Goal: Register for event/course

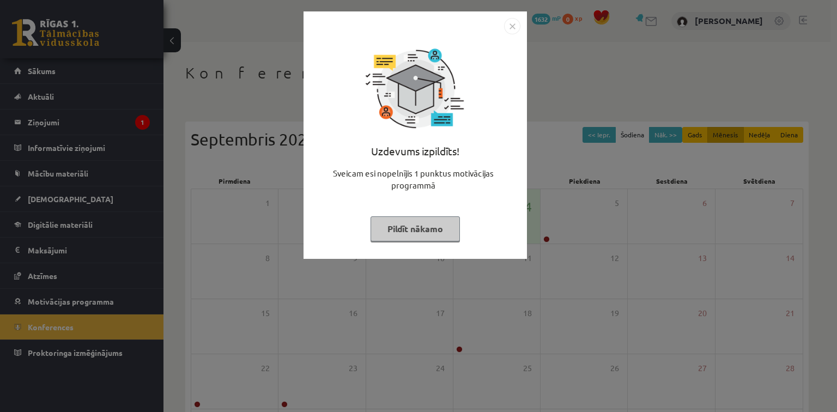
click at [397, 240] on button "Pildīt nākamo" at bounding box center [414, 228] width 89 height 25
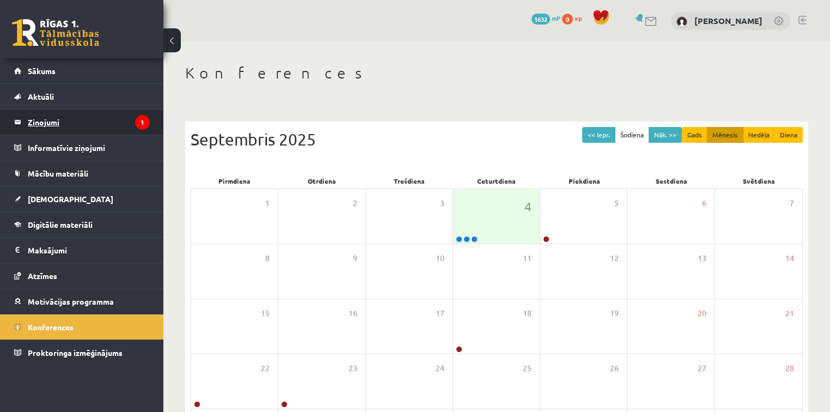
click at [149, 125] on legend "Ziņojumi 1" at bounding box center [89, 121] width 122 height 25
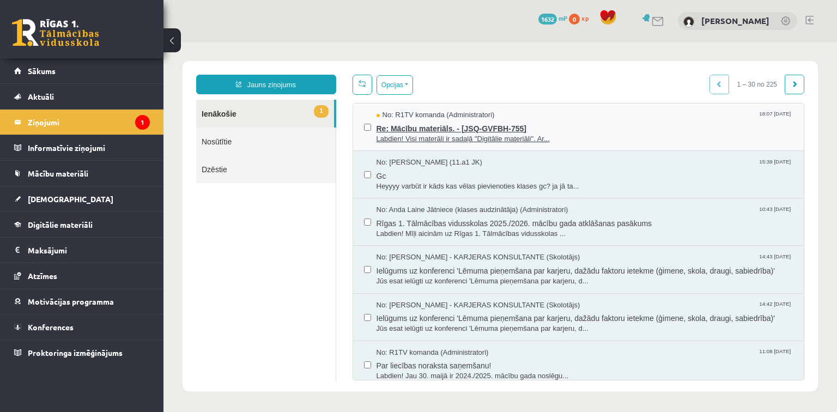
click at [420, 126] on span "Re: Mācību materiāls. - [JSQ-GVFBH-755]" at bounding box center [584, 127] width 417 height 14
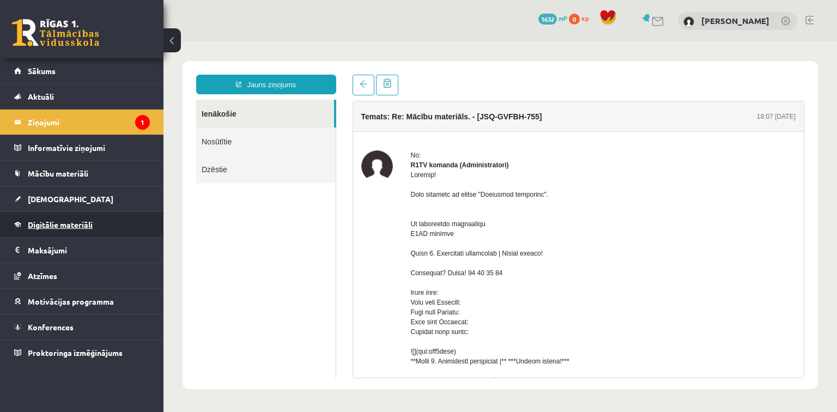
click at [118, 212] on link "Digitālie materiāli" at bounding box center [82, 224] width 136 height 25
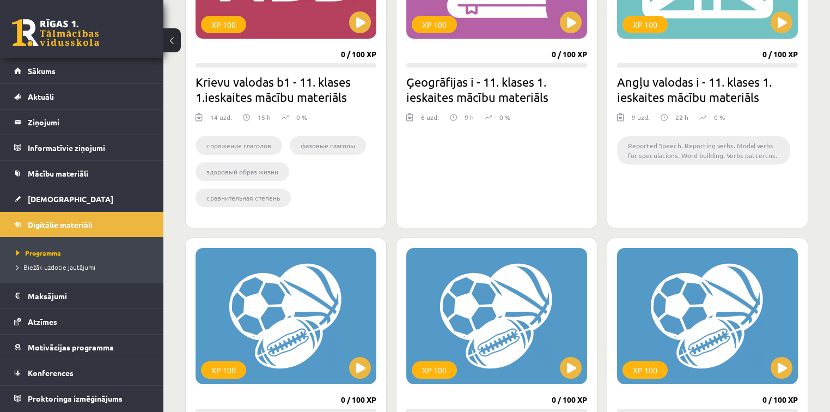
scroll to position [401, 0]
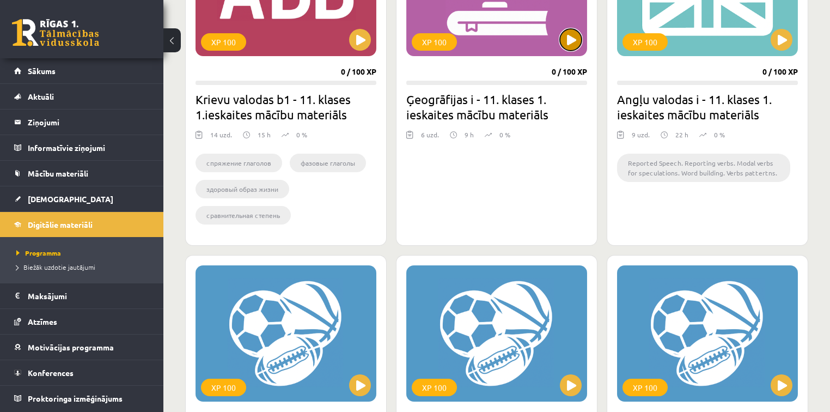
click at [562, 35] on button at bounding box center [571, 40] width 22 height 22
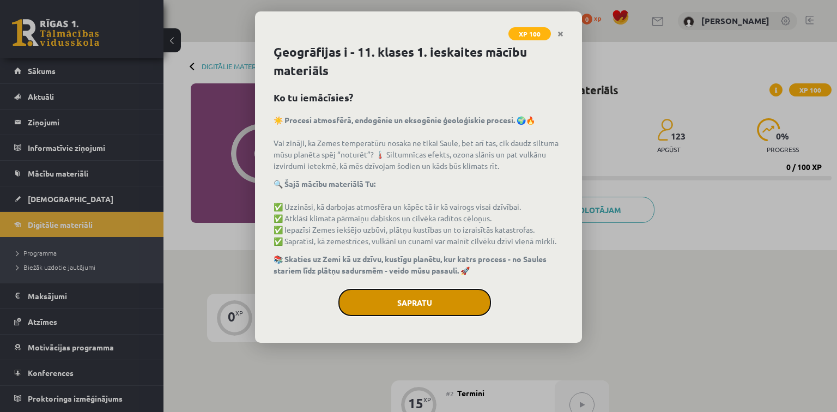
click at [446, 290] on button "Sapratu" at bounding box center [414, 302] width 153 height 27
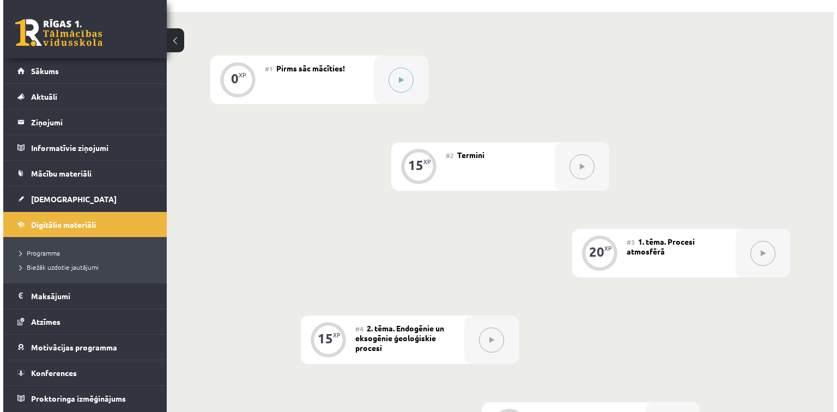
scroll to position [244, 0]
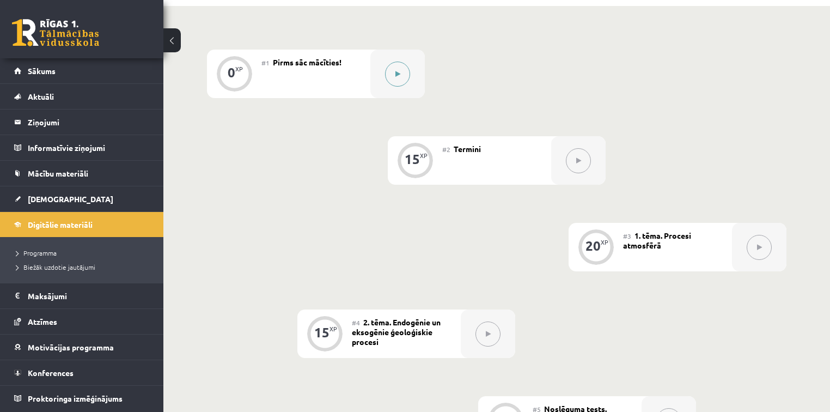
click at [400, 69] on button at bounding box center [397, 74] width 25 height 25
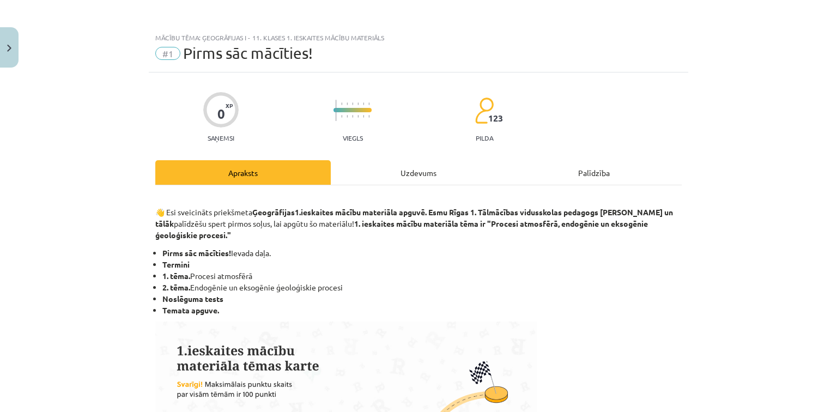
click at [532, 200] on p "👋 Esi sveicināts priekšmeta Ģeogrāfijas 1.ieskaites mācību materiāla apguvē. Es…" at bounding box center [418, 218] width 526 height 46
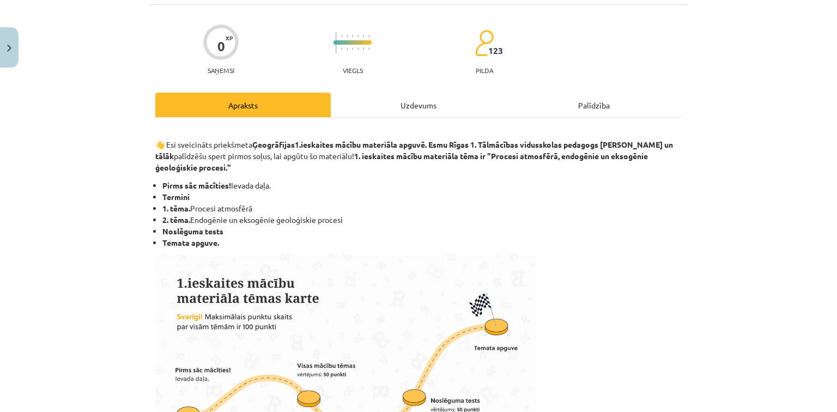
scroll to position [0, 0]
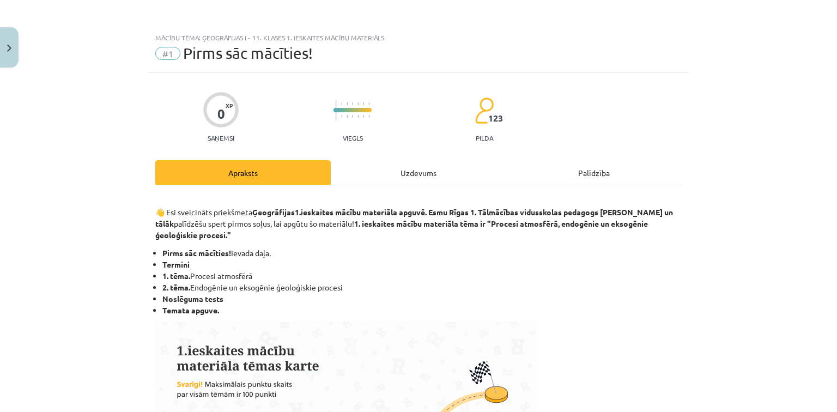
click at [419, 174] on div "Uzdevums" at bounding box center [418, 172] width 175 height 25
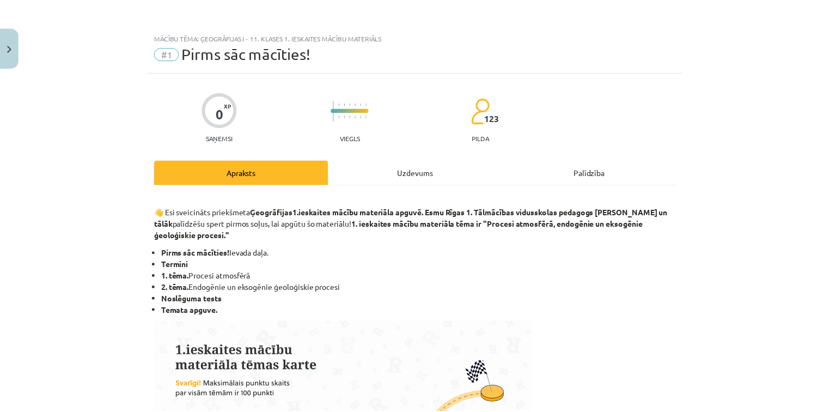
scroll to position [27, 0]
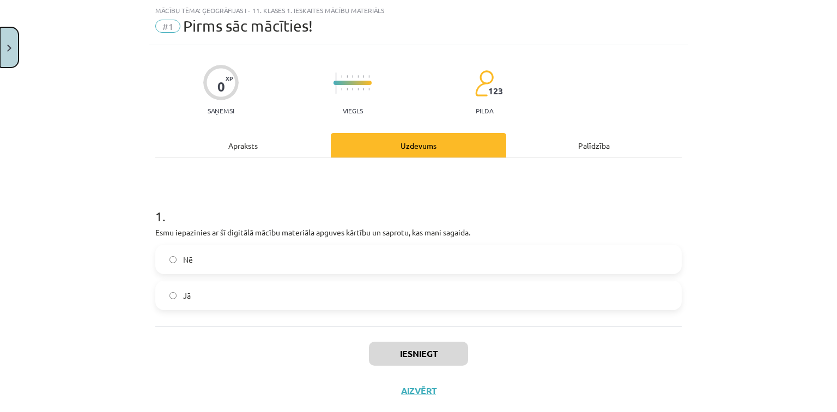
click at [10, 54] on button "Close" at bounding box center [9, 47] width 19 height 40
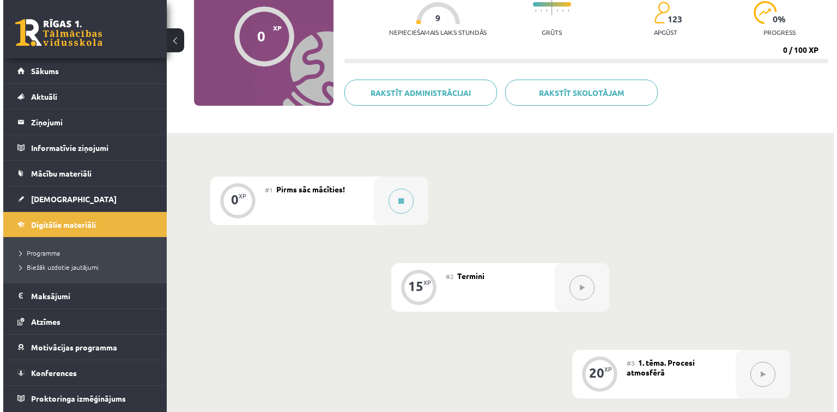
scroll to position [118, 0]
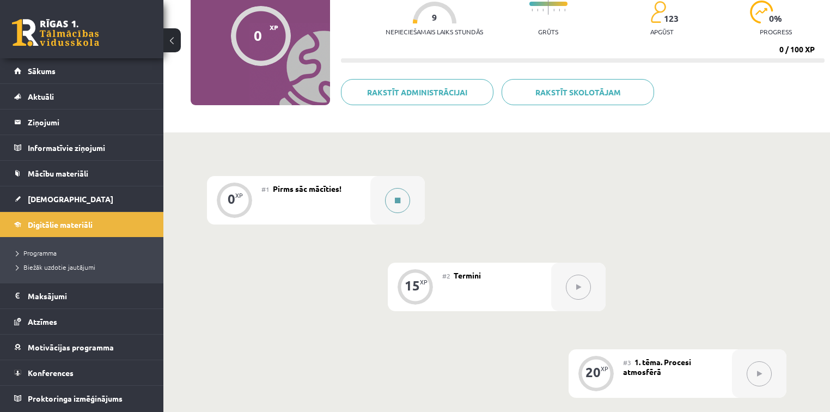
click at [389, 200] on button at bounding box center [397, 200] width 25 height 25
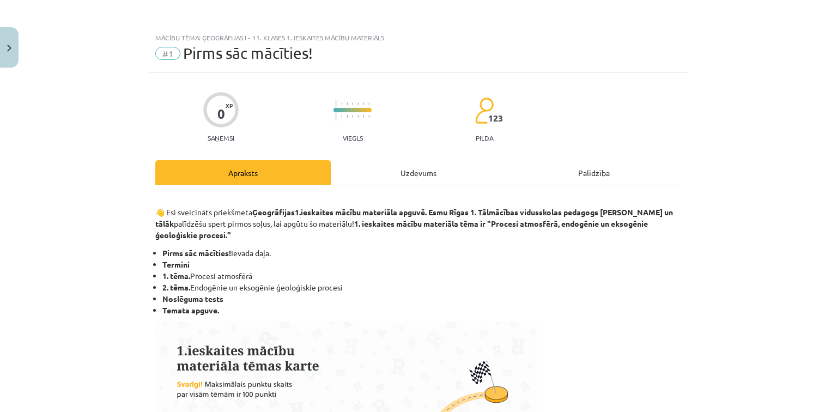
click at [409, 168] on div "Uzdevums" at bounding box center [418, 172] width 175 height 25
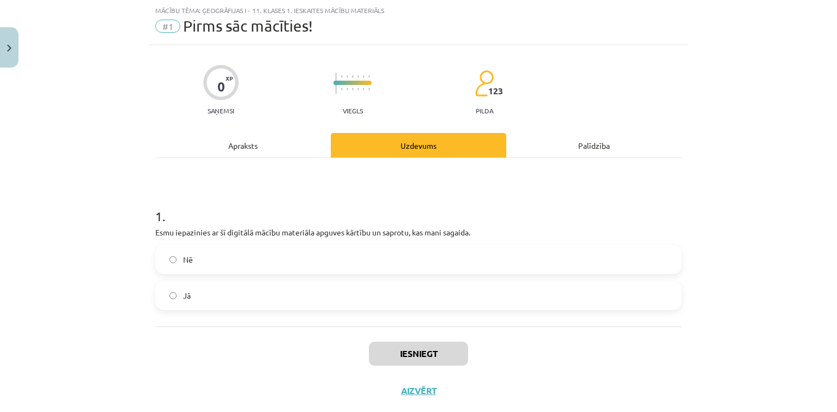
click at [295, 148] on div "Apraksts" at bounding box center [242, 145] width 175 height 25
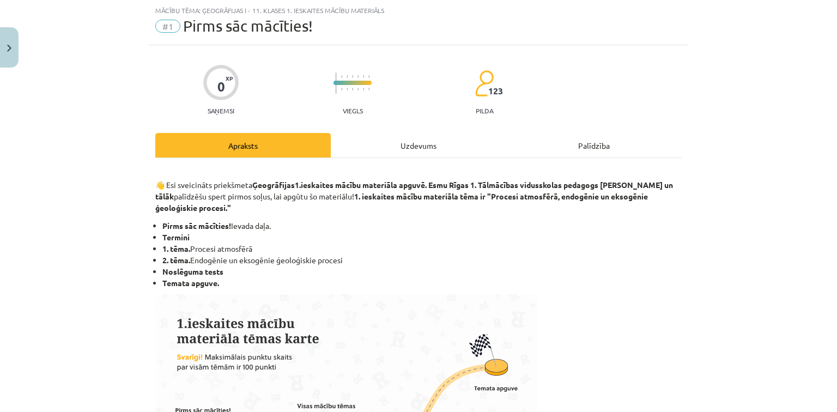
click at [723, 188] on div "Mācību tēma: Ģeogrāfijas i - 11. klases 1. ieskaites mācību materiāls #1 Pirms …" at bounding box center [418, 206] width 837 height 412
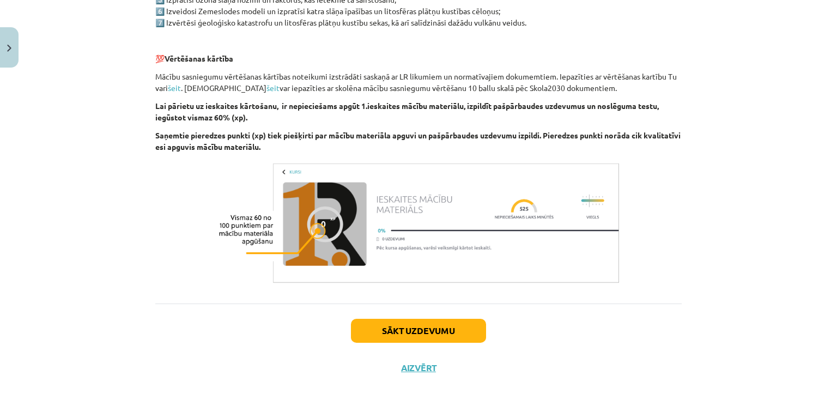
scroll to position [631, 0]
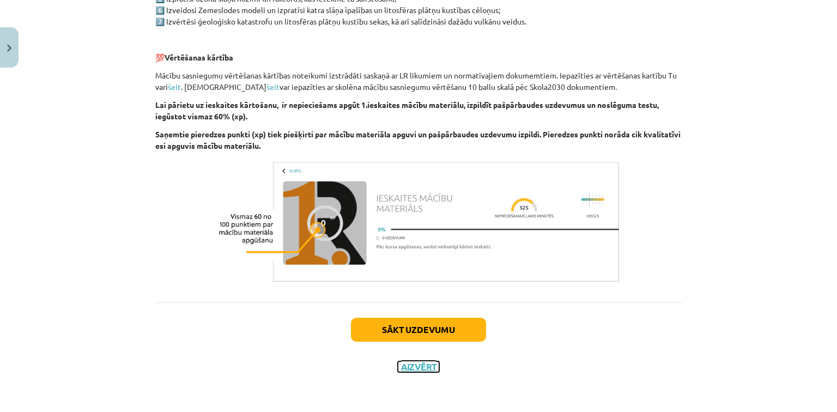
click at [425, 363] on button "Aizvērt" at bounding box center [418, 366] width 41 height 11
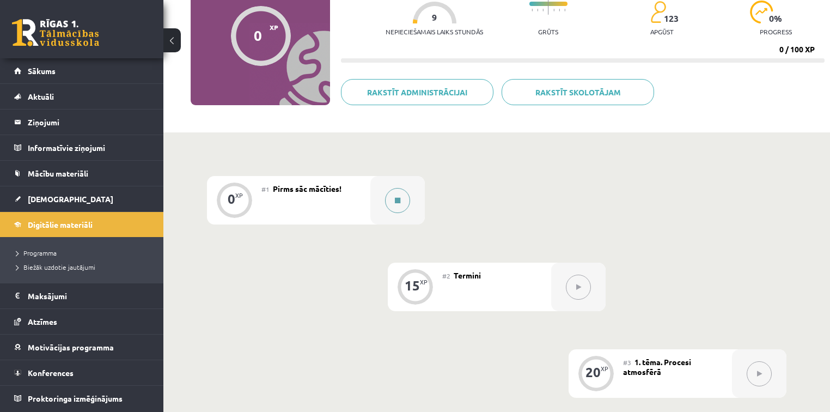
click at [412, 195] on div at bounding box center [397, 200] width 54 height 48
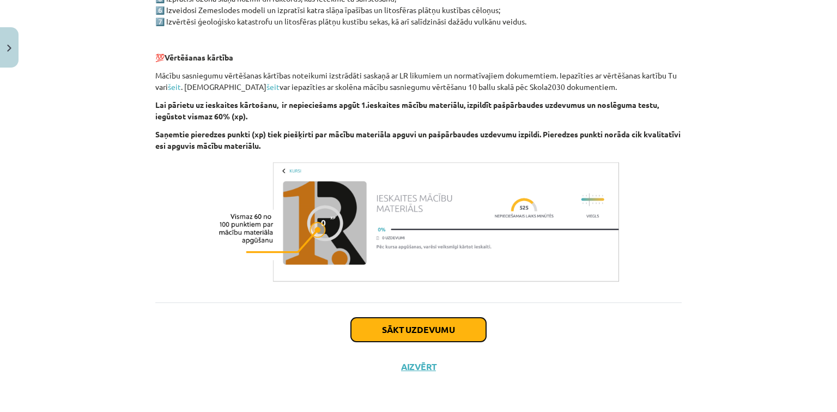
click at [458, 325] on button "Sākt uzdevumu" at bounding box center [418, 330] width 135 height 24
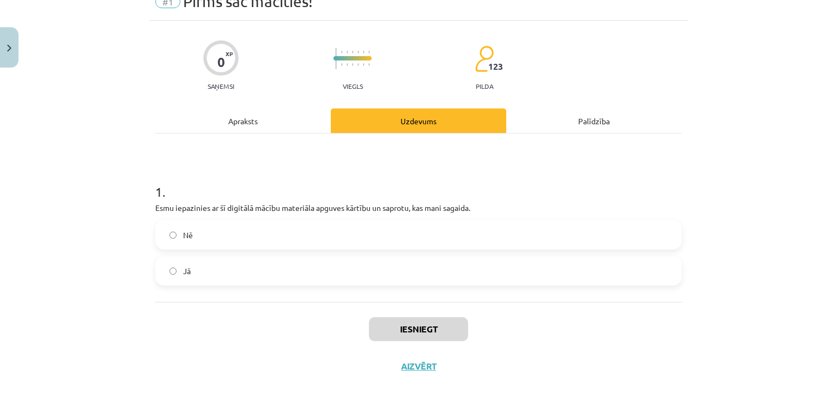
scroll to position [27, 0]
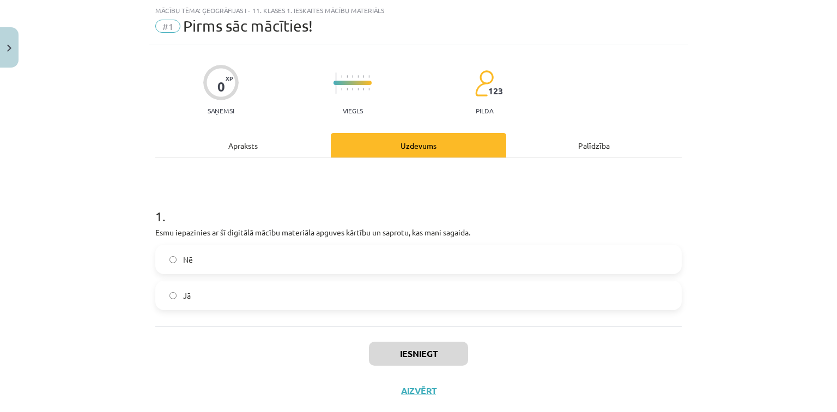
click at [166, 298] on label "Jā" at bounding box center [418, 295] width 524 height 27
click at [399, 352] on button "Iesniegt" at bounding box center [418, 354] width 99 height 24
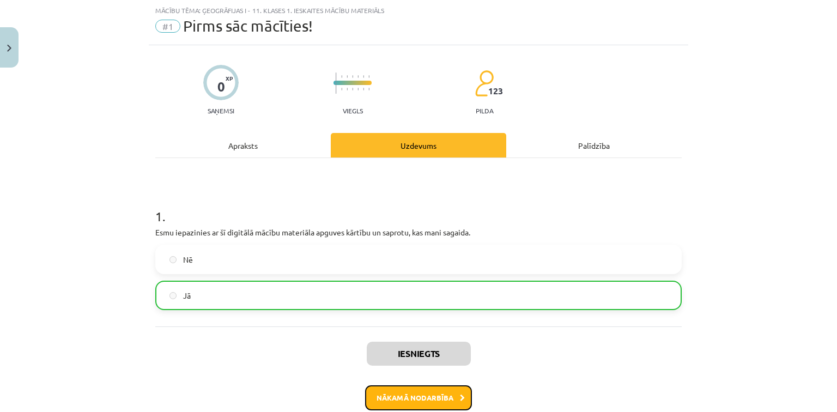
click at [438, 397] on button "Nākamā nodarbība" at bounding box center [418, 397] width 107 height 25
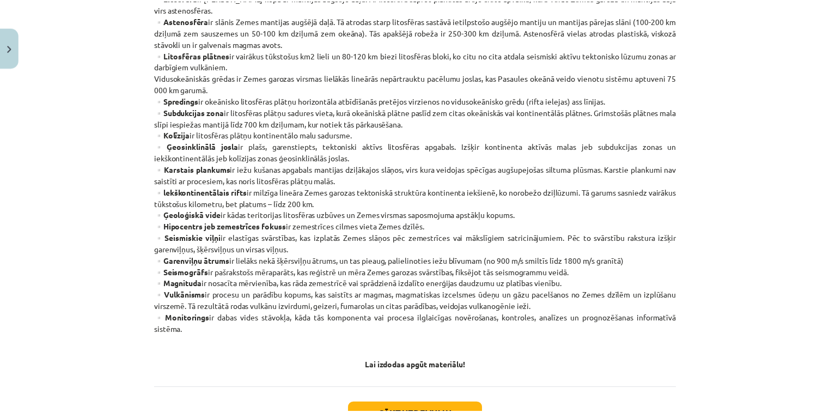
scroll to position [522, 0]
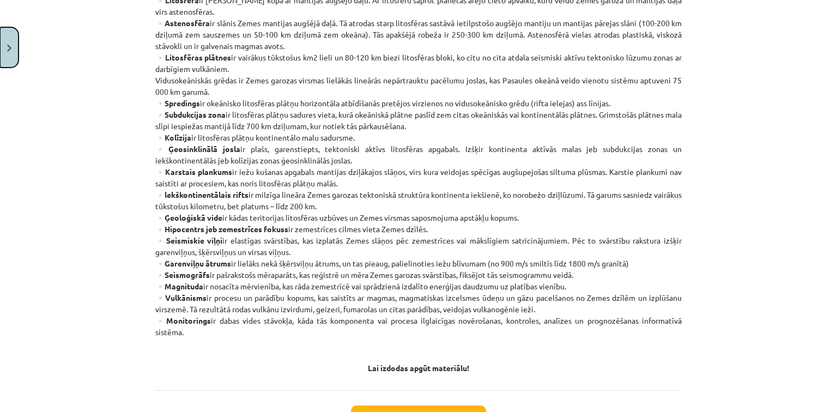
click at [0, 47] on button "Close" at bounding box center [9, 47] width 19 height 40
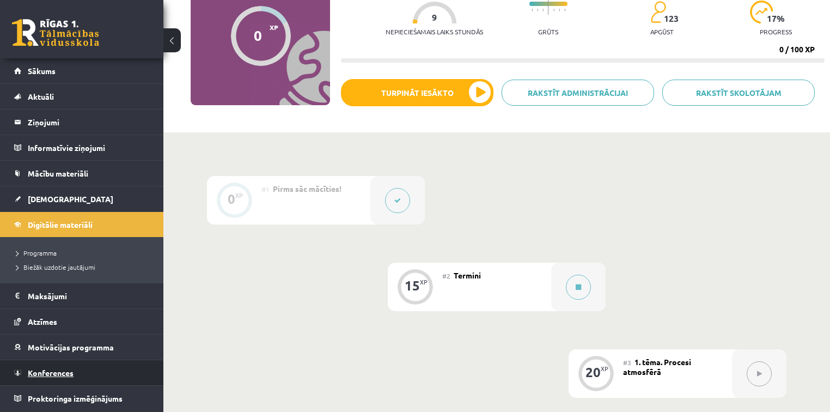
click at [81, 374] on link "Konferences" at bounding box center [82, 372] width 136 height 25
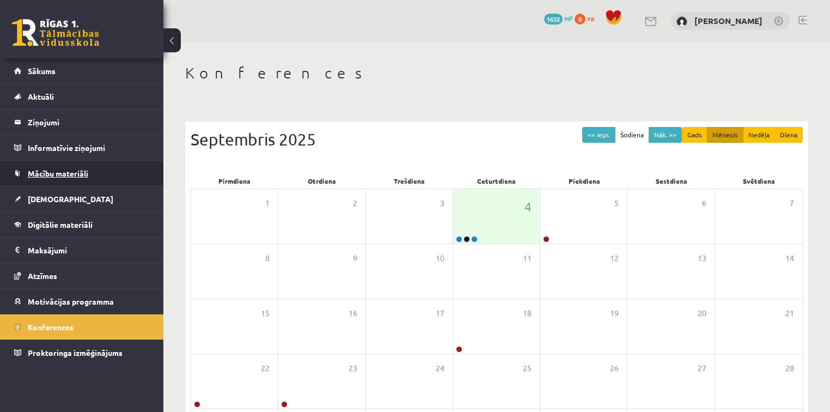
click at [26, 173] on link "Mācību materiāli" at bounding box center [82, 173] width 136 height 25
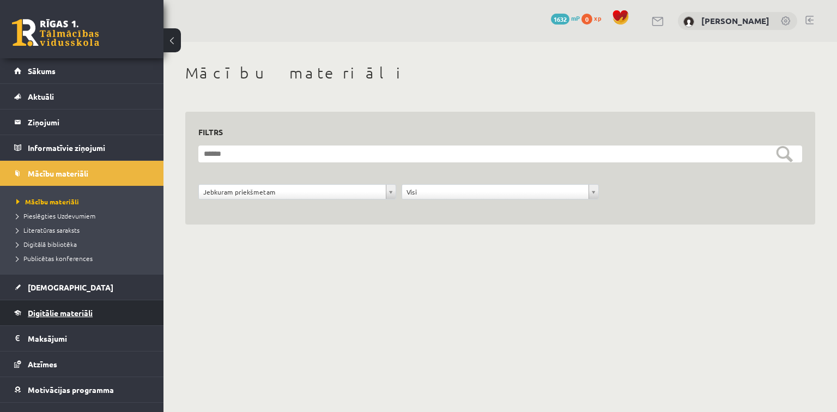
click at [76, 305] on link "Digitālie materiāli" at bounding box center [82, 312] width 136 height 25
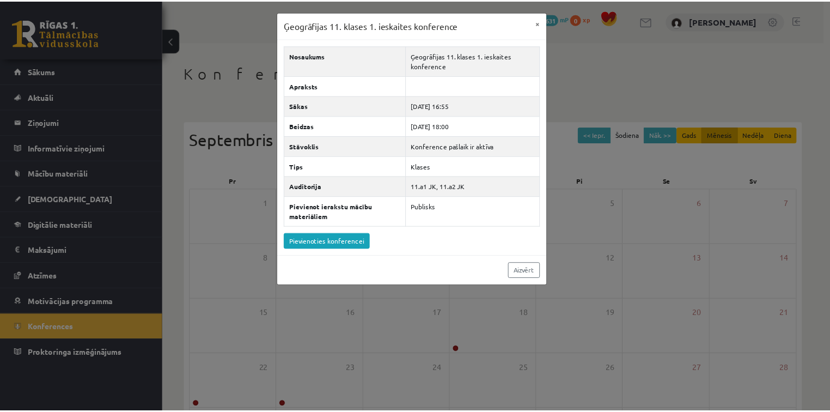
scroll to position [2, 0]
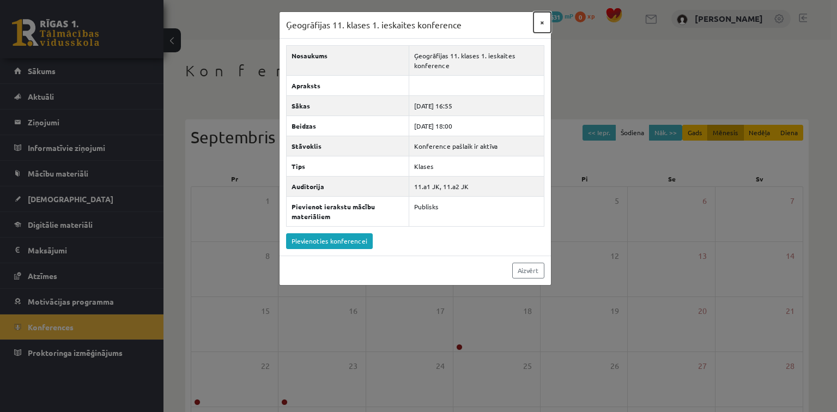
click at [541, 25] on button "×" at bounding box center [541, 22] width 17 height 21
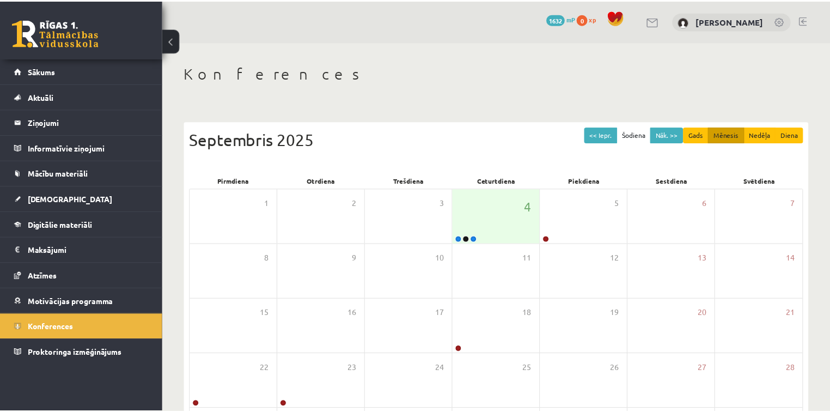
scroll to position [2, 0]
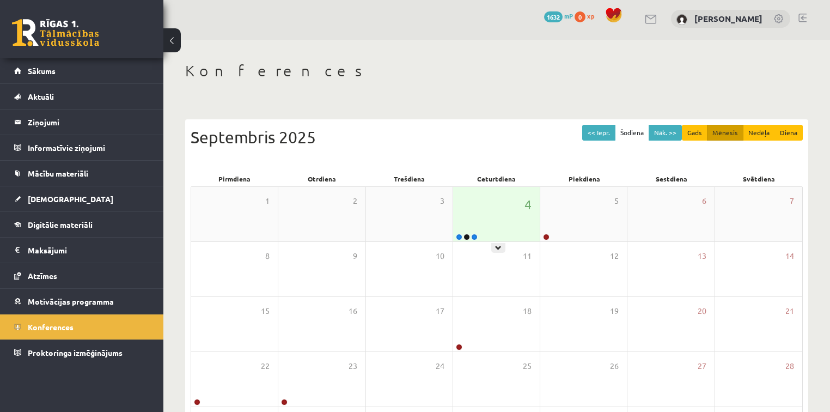
click at [479, 215] on div "4" at bounding box center [496, 214] width 87 height 54
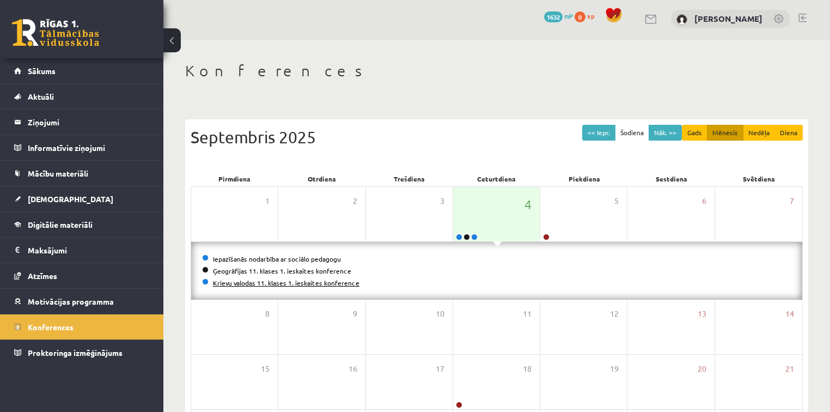
click at [303, 283] on link "Krievu valodas 11. klases 1. ieskaites konference" at bounding box center [286, 282] width 147 height 9
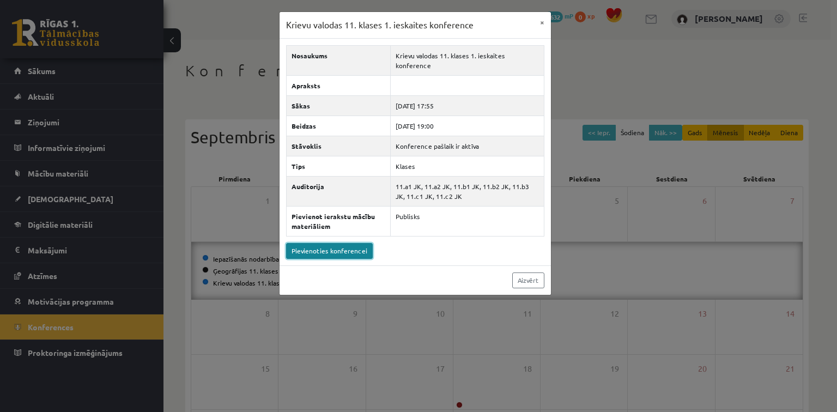
click at [346, 243] on link "Pievienoties konferencei" at bounding box center [329, 251] width 87 height 16
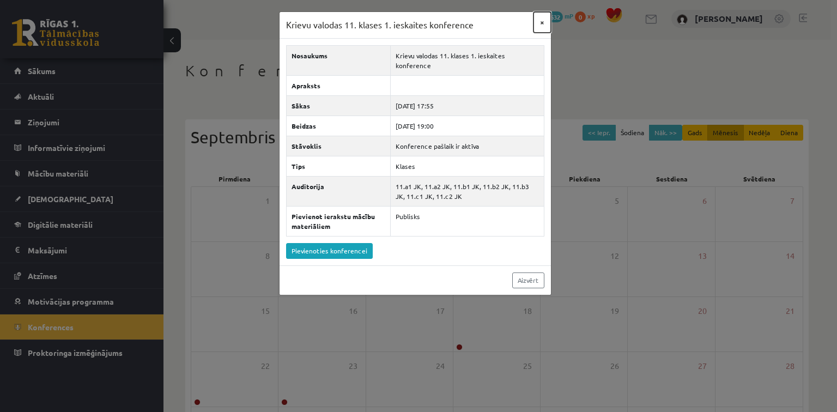
click at [542, 27] on button "×" at bounding box center [541, 22] width 17 height 21
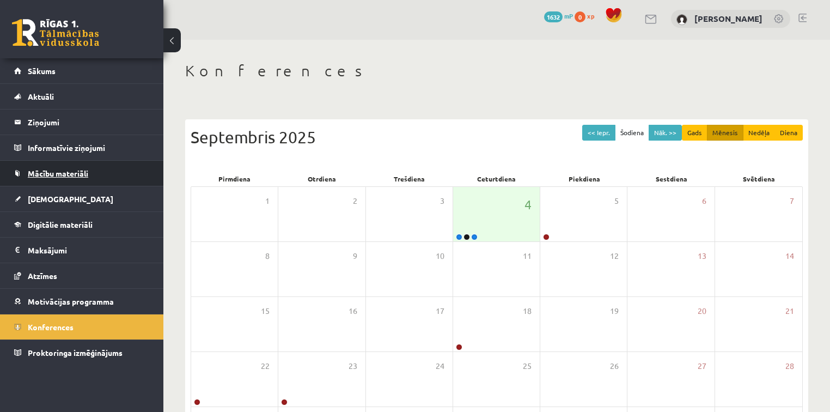
click at [101, 168] on link "Mācību materiāli" at bounding box center [82, 173] width 136 height 25
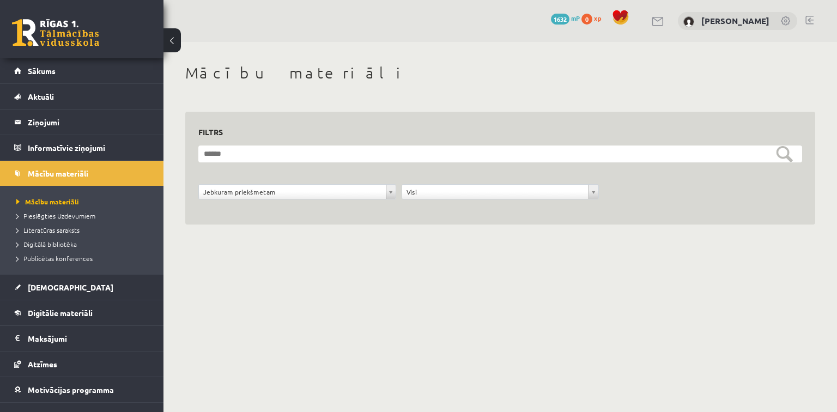
click at [395, 198] on div "Jebkuram priekšmetam" at bounding box center [297, 191] width 198 height 15
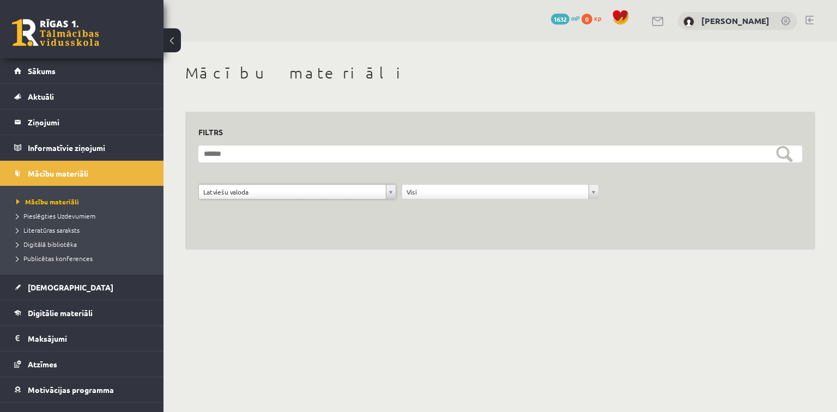
scroll to position [40, 0]
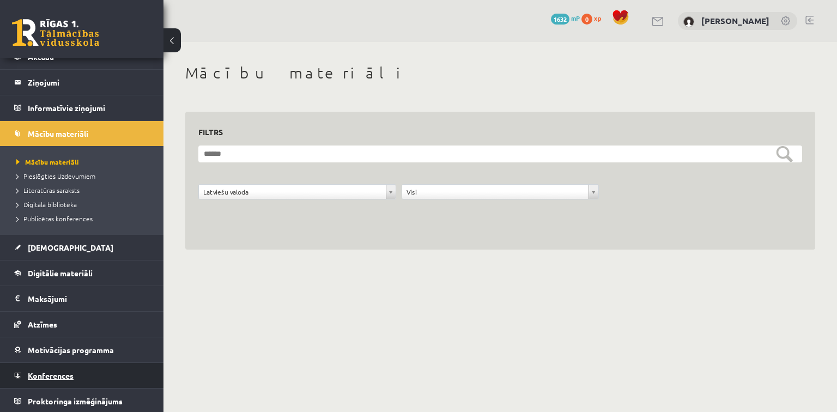
click at [109, 367] on link "Konferences" at bounding box center [82, 375] width 136 height 25
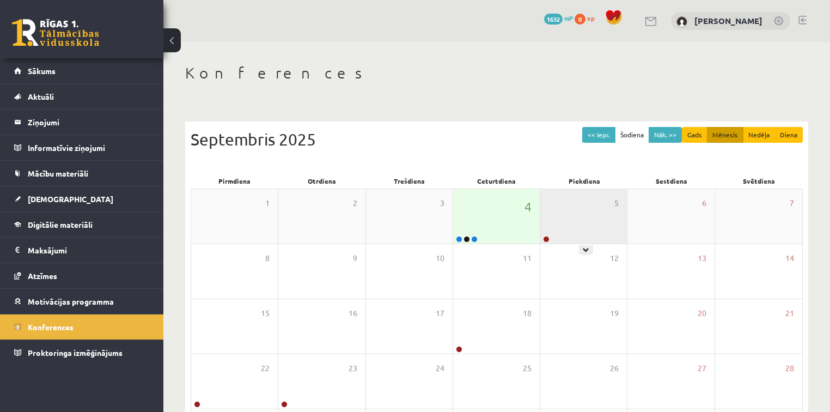
click at [564, 214] on div "5" at bounding box center [583, 216] width 87 height 54
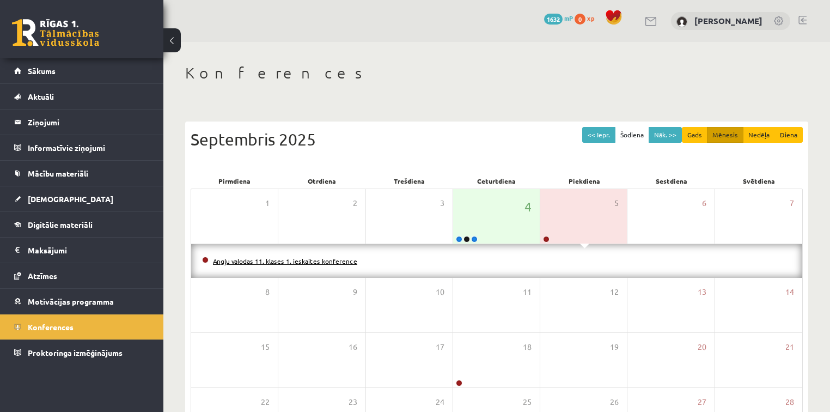
click at [336, 258] on link "Angļu valodas 11. klases 1. ieskaites konference" at bounding box center [285, 261] width 144 height 9
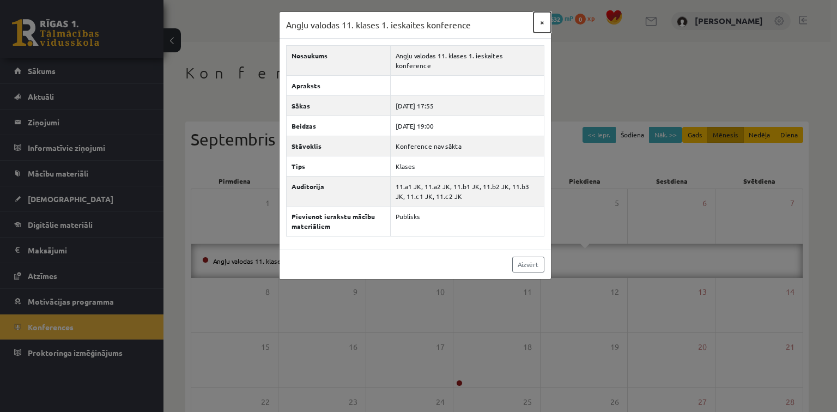
click at [541, 21] on button "×" at bounding box center [541, 22] width 17 height 21
